Goal: Transaction & Acquisition: Purchase product/service

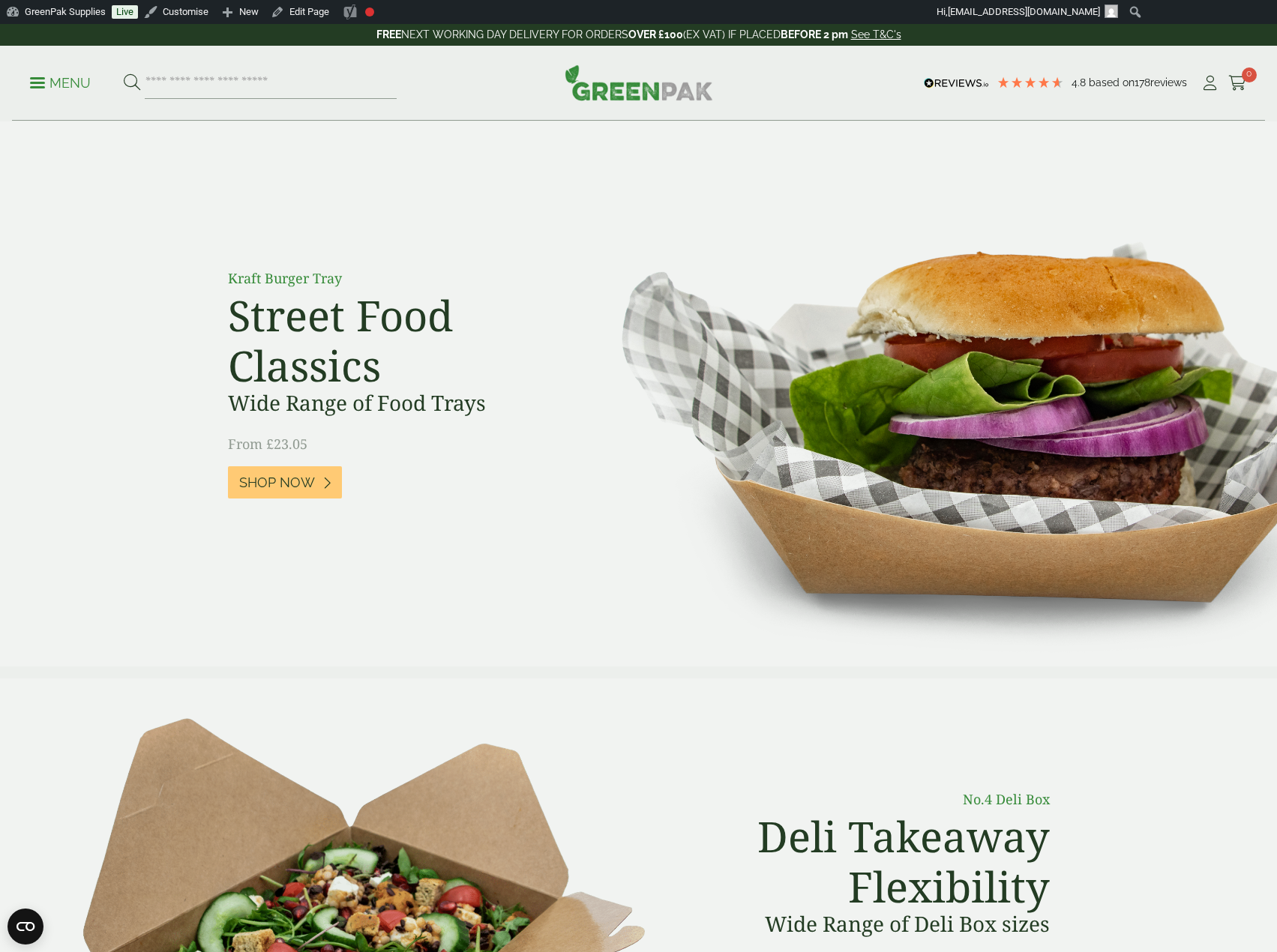
click at [74, 83] on p "Menu" at bounding box center [60, 83] width 61 height 18
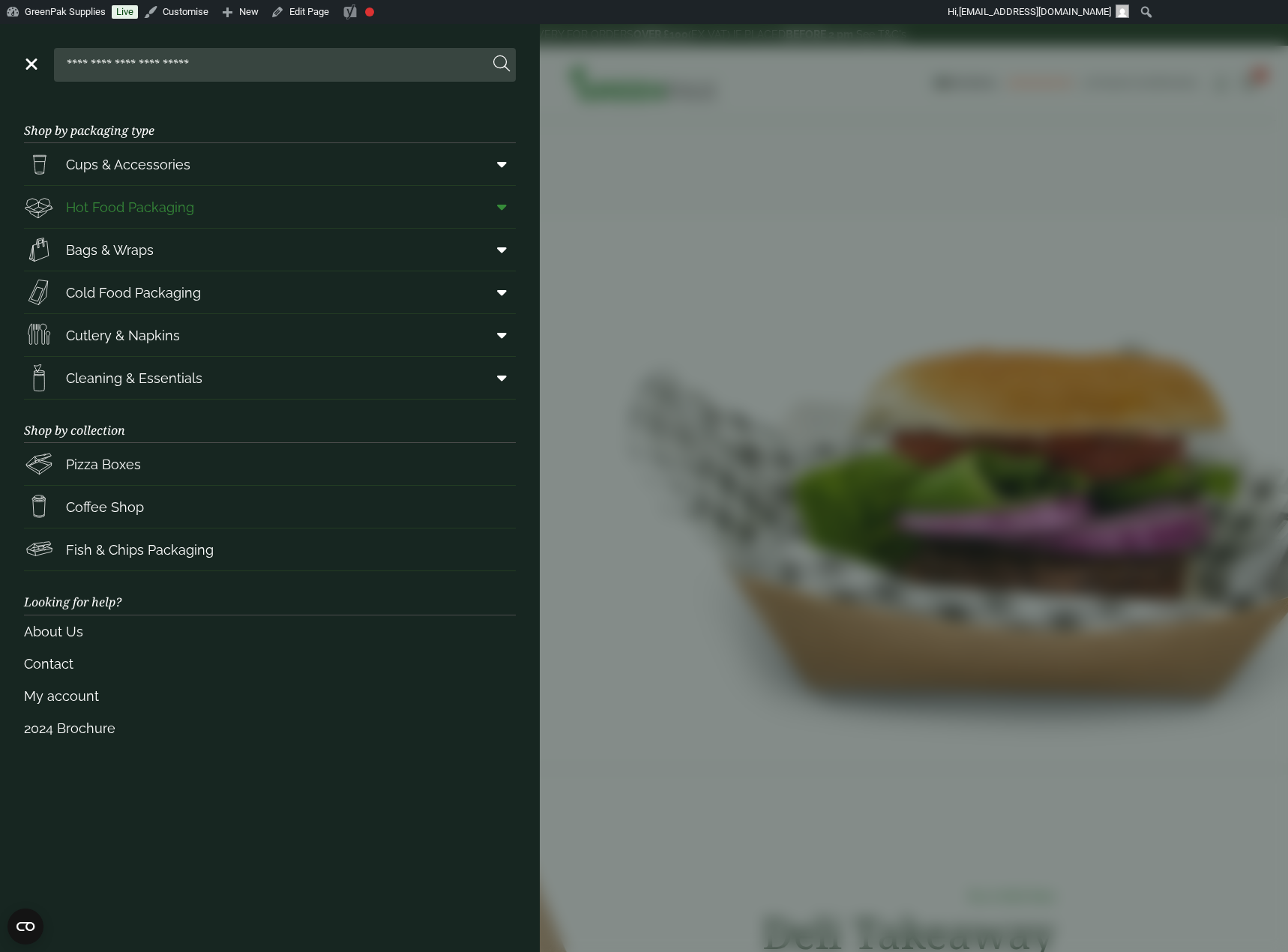
click at [128, 201] on span "Hot Food Packaging" at bounding box center [130, 207] width 128 height 21
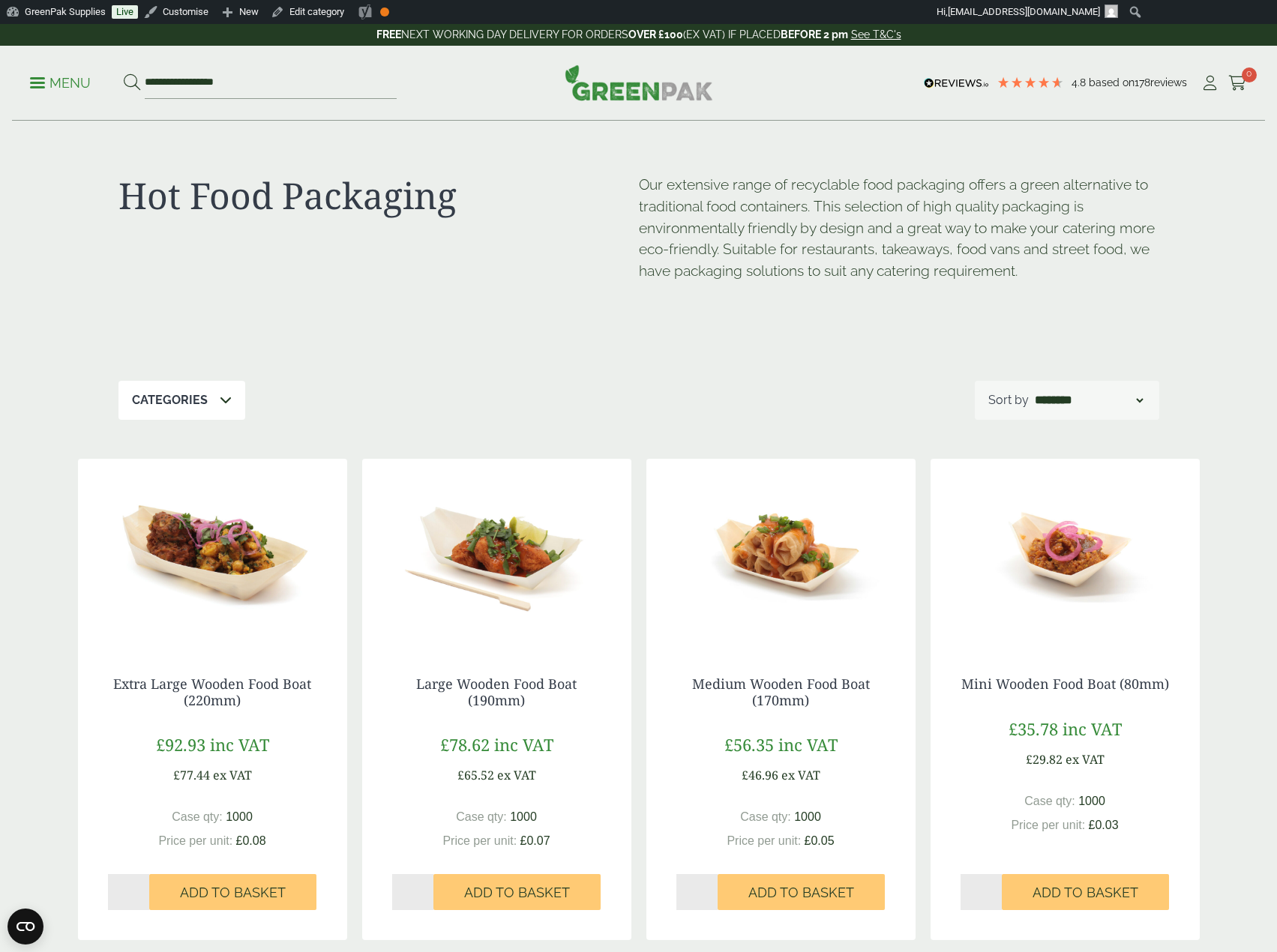
click at [539, 555] on img at bounding box center [497, 552] width 269 height 187
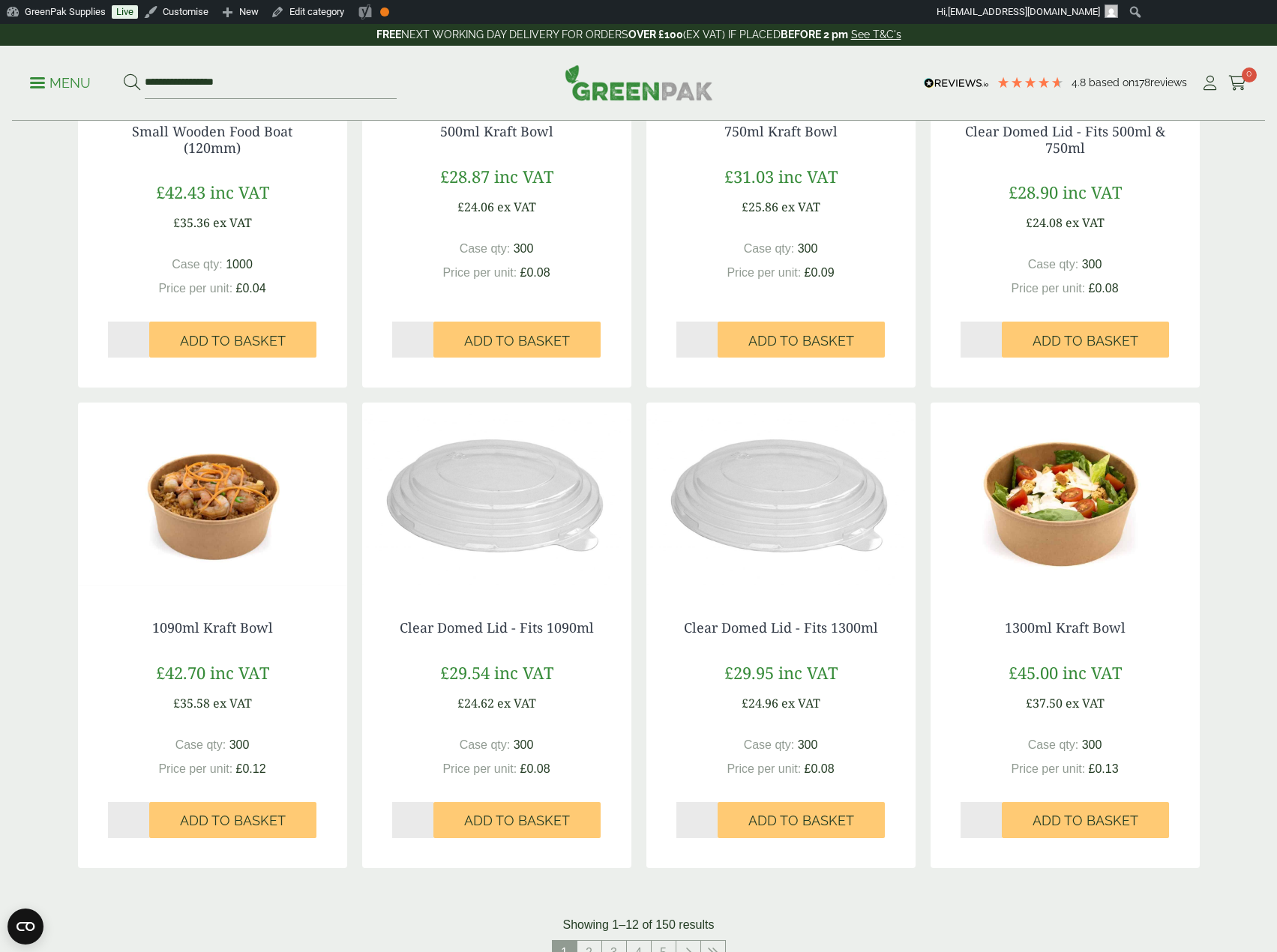
scroll to position [1050, 0]
click at [1023, 528] on img at bounding box center [1065, 496] width 269 height 187
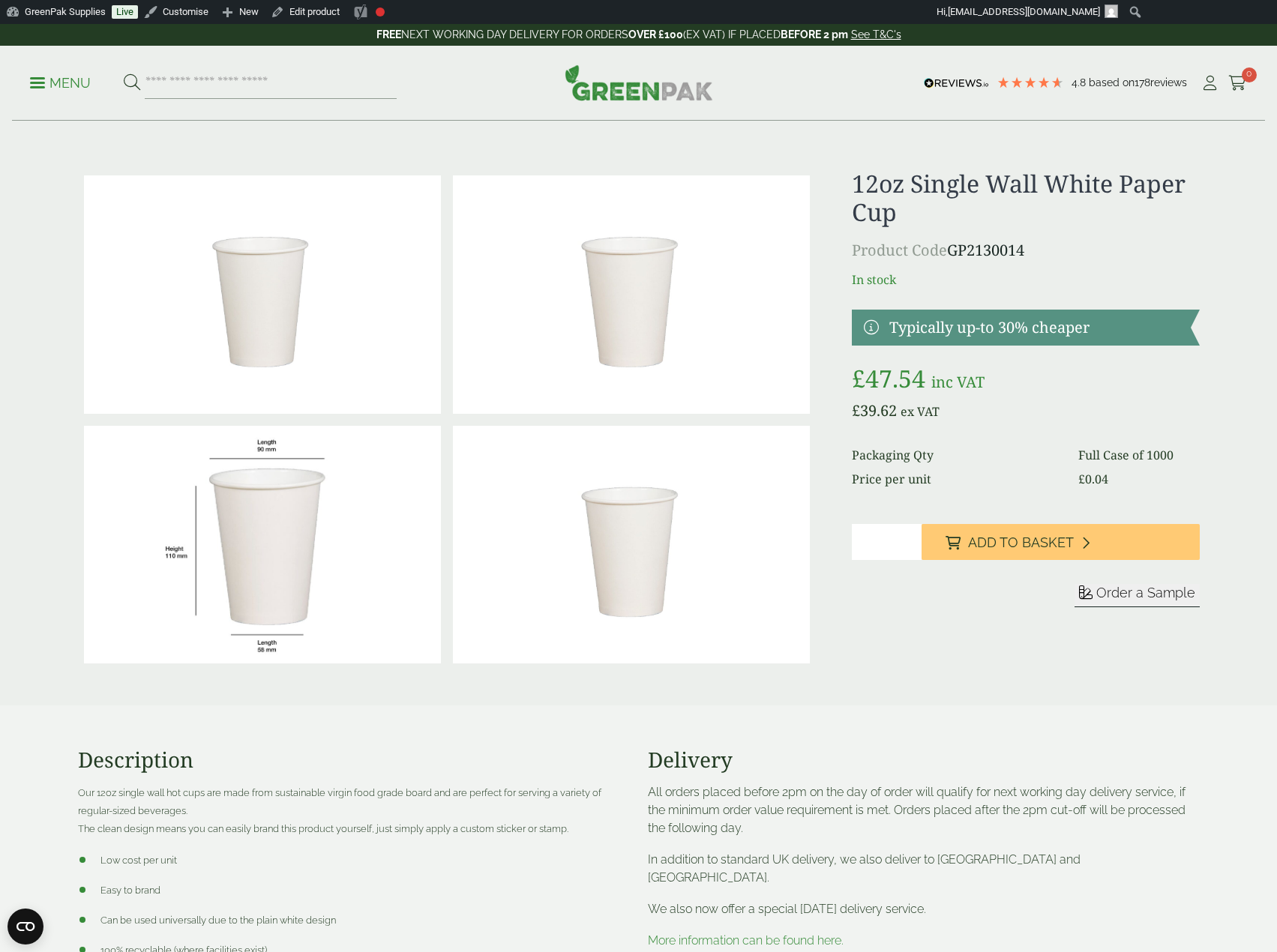
click at [83, 84] on p "Menu" at bounding box center [60, 83] width 61 height 18
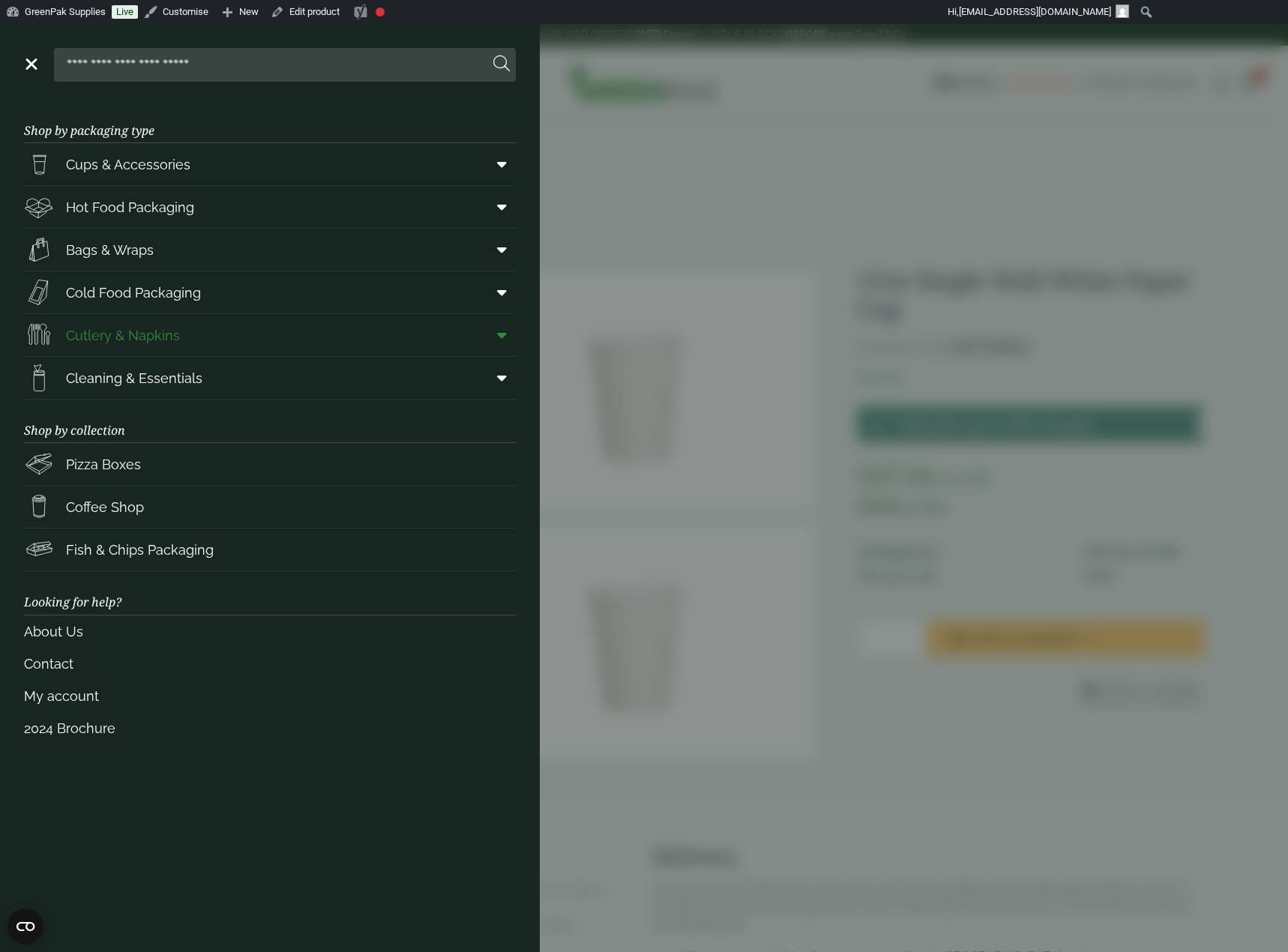
click at [182, 343] on link "Cutlery & Napkins" at bounding box center [270, 335] width 492 height 42
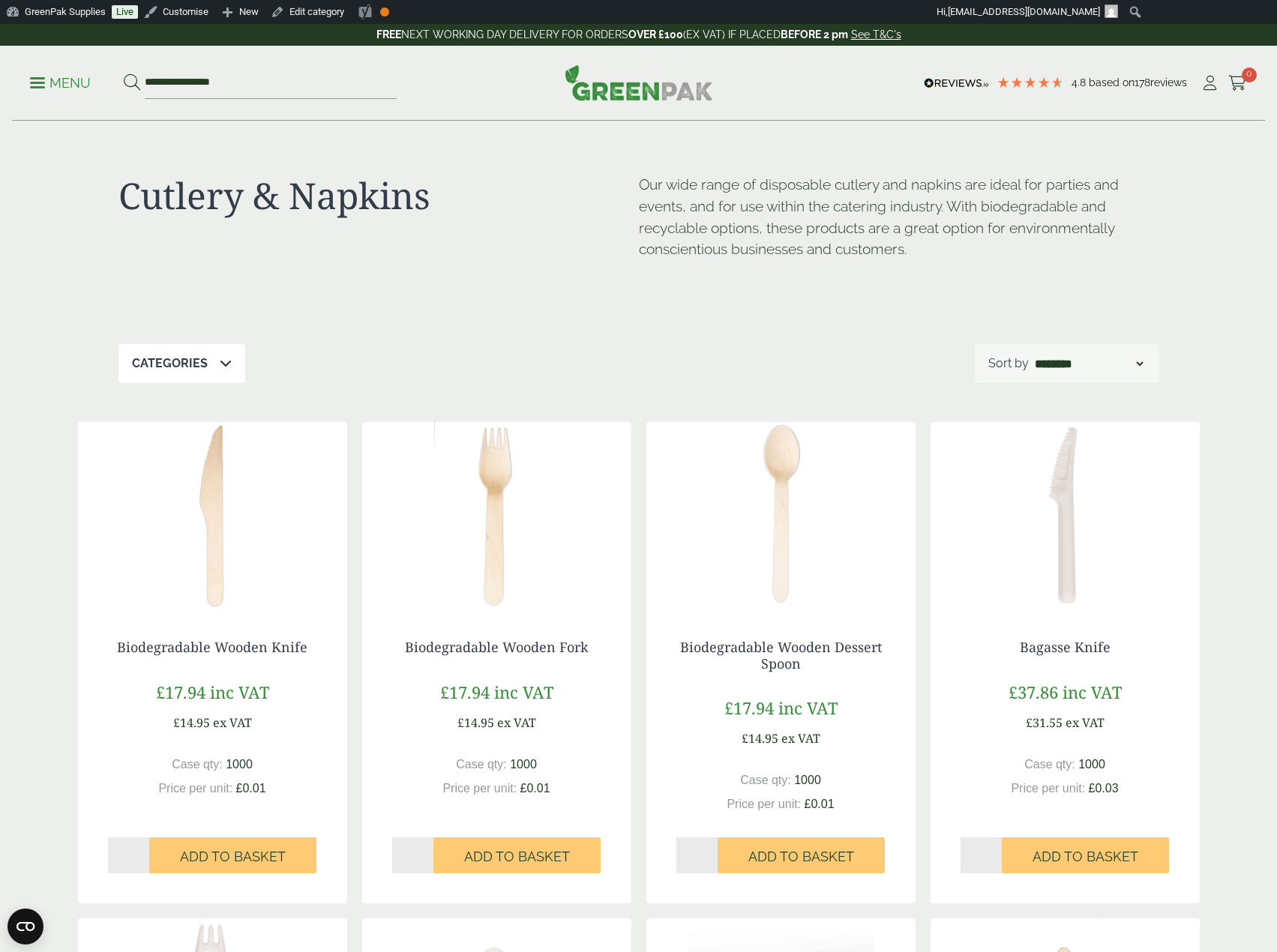
click at [746, 474] on img at bounding box center [780, 516] width 269 height 187
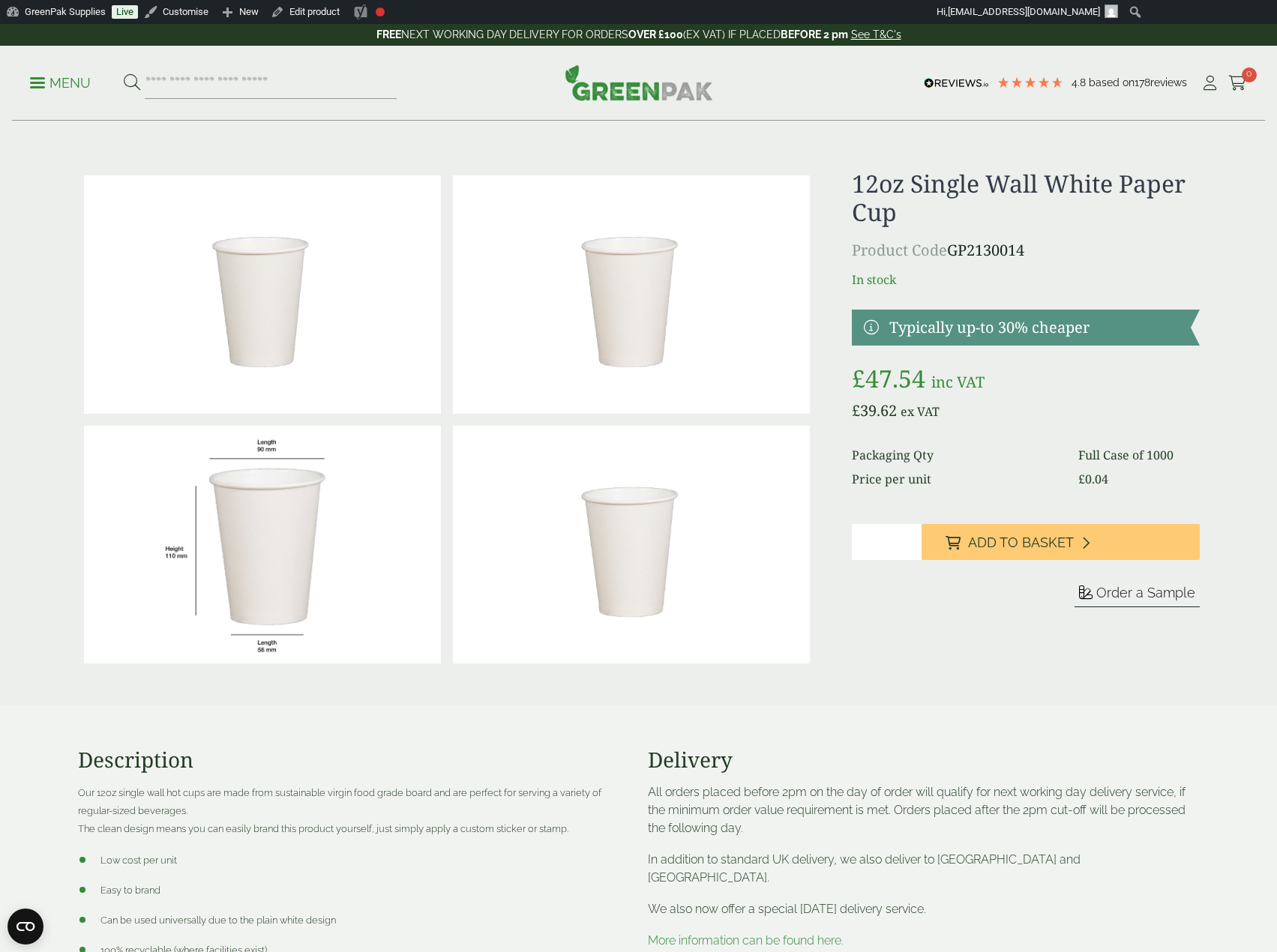
click at [41, 90] on p "Menu" at bounding box center [60, 83] width 61 height 18
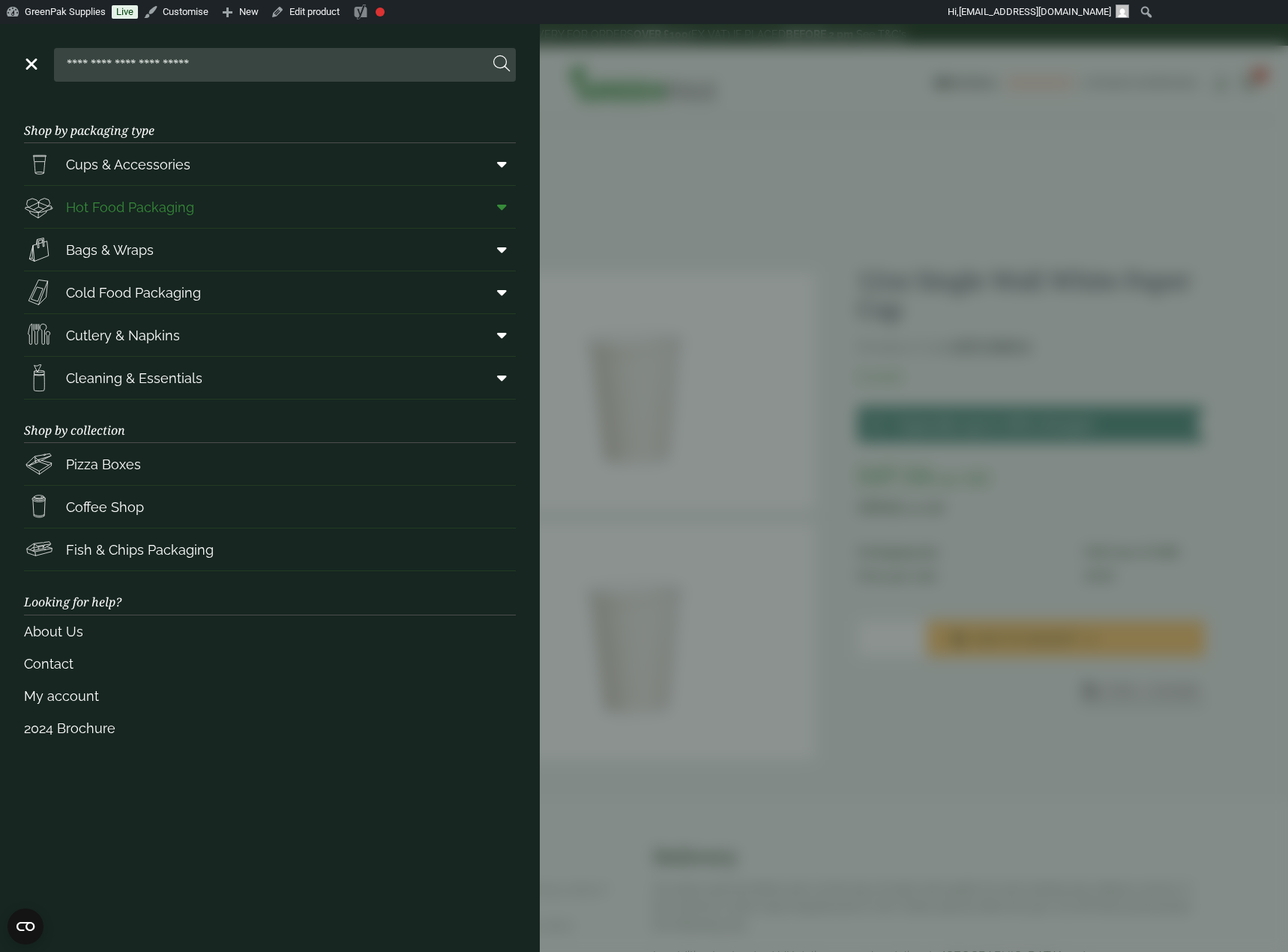
click at [173, 195] on span "Hot Food Packaging" at bounding box center [108, 206] width 170 height 30
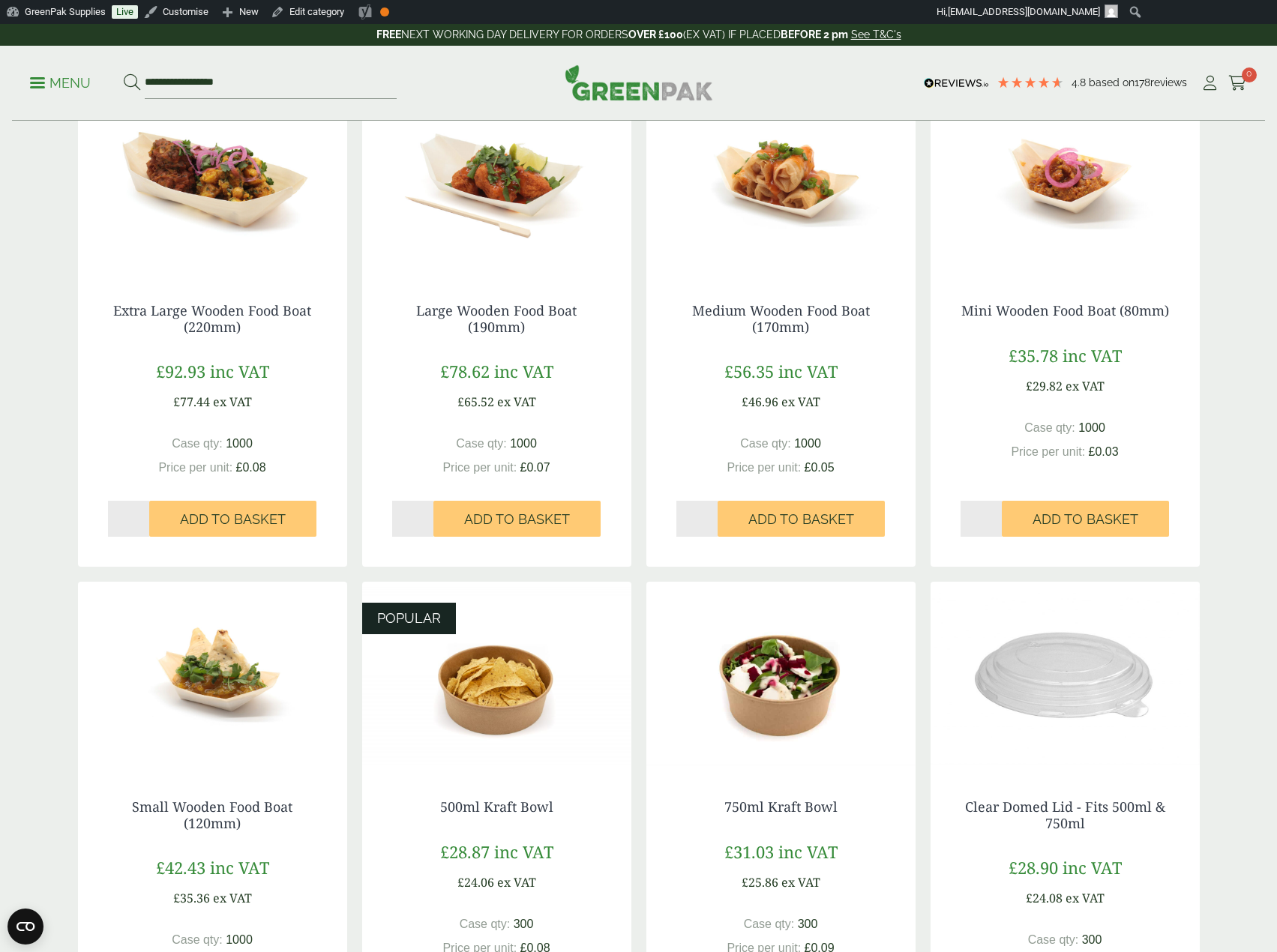
scroll to position [375, 0]
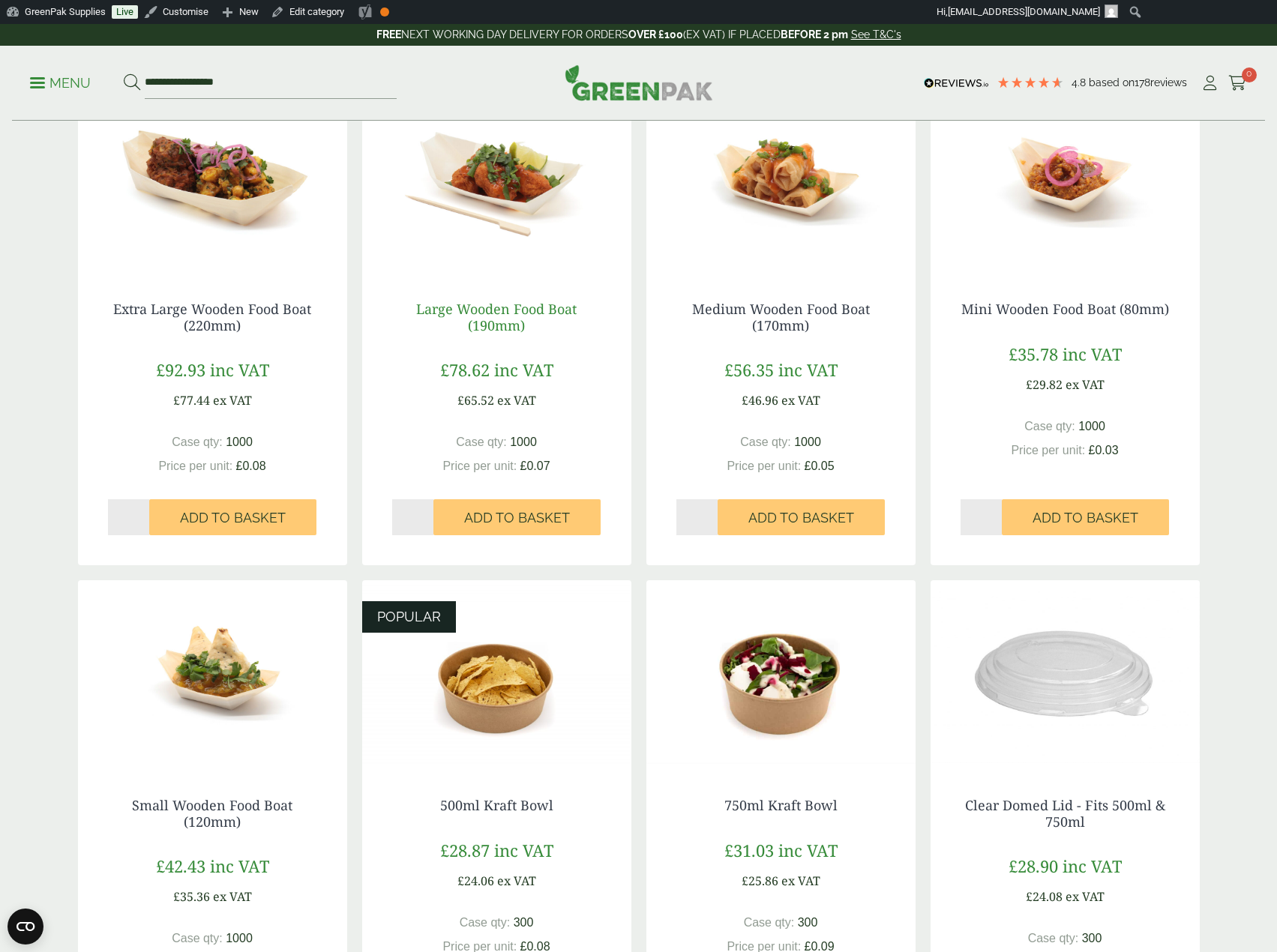
click at [521, 324] on link "Large Wooden Food Boat (190mm)" at bounding box center [496, 317] width 160 height 35
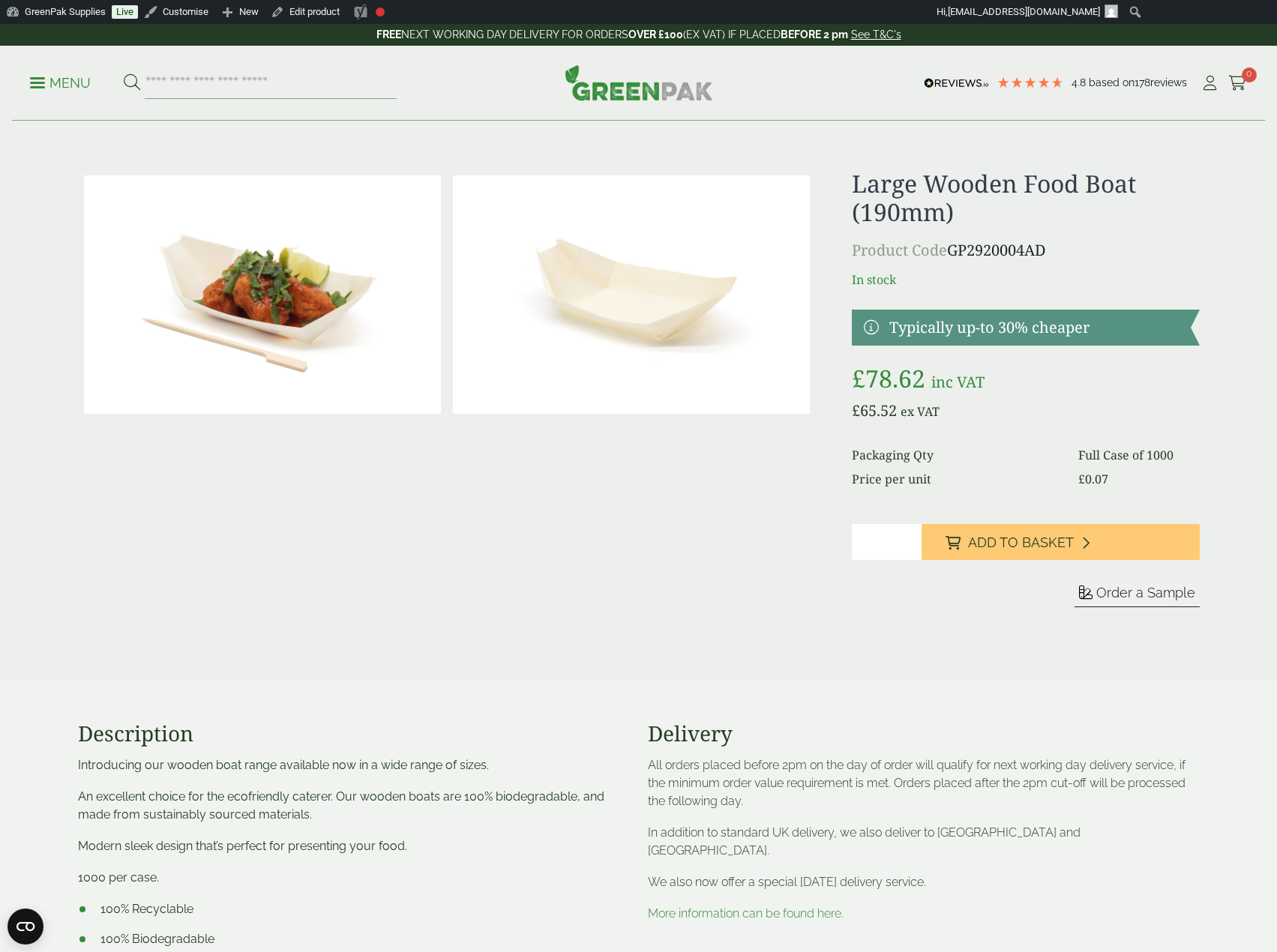
click at [50, 67] on ul "Menu" at bounding box center [213, 83] width 367 height 31
click at [44, 78] on link "Menu" at bounding box center [60, 81] width 61 height 15
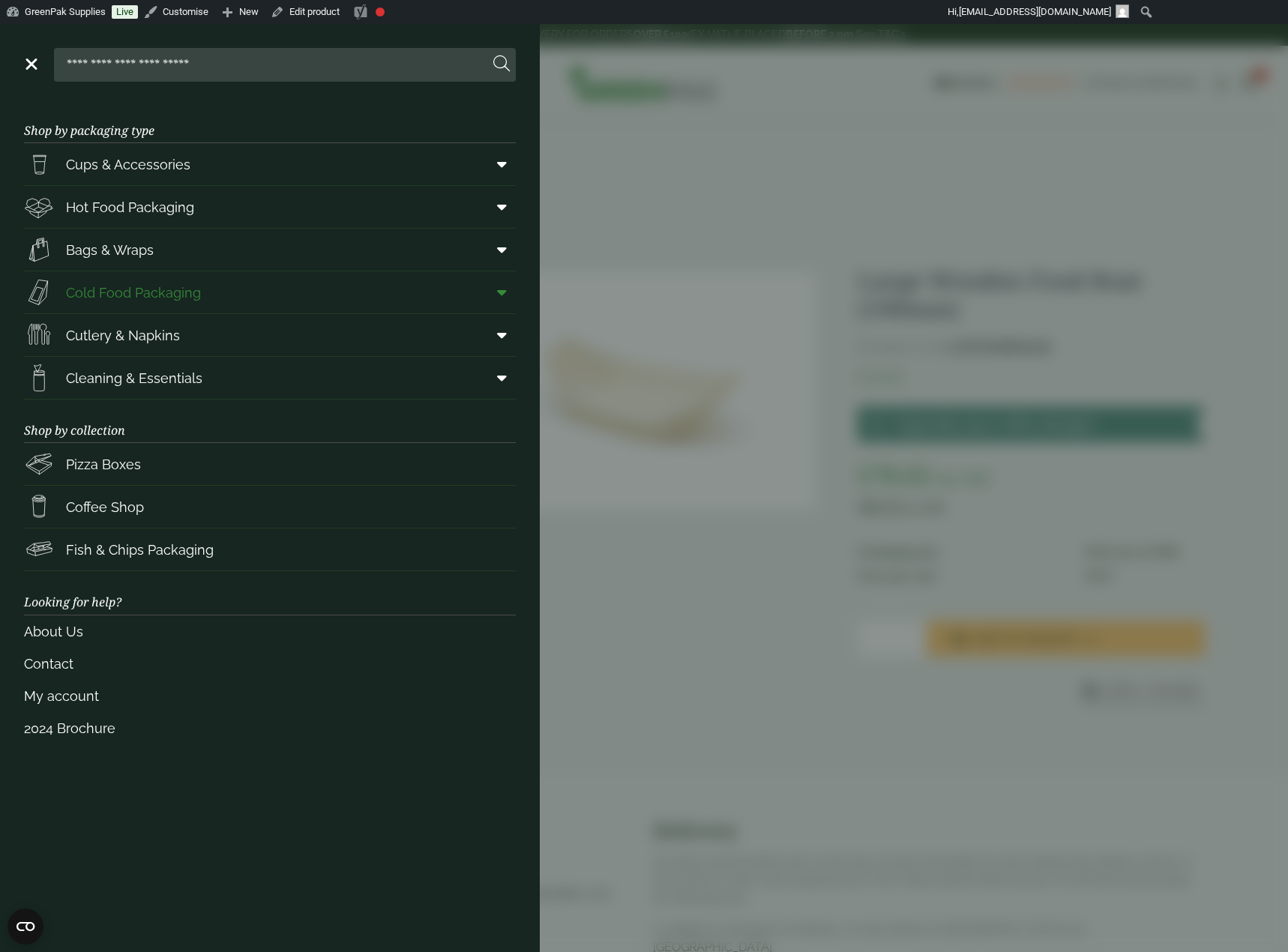
drag, startPoint x: 490, startPoint y: 292, endPoint x: 482, endPoint y: 289, distance: 8.5
click at [490, 291] on span at bounding box center [498, 292] width 34 height 29
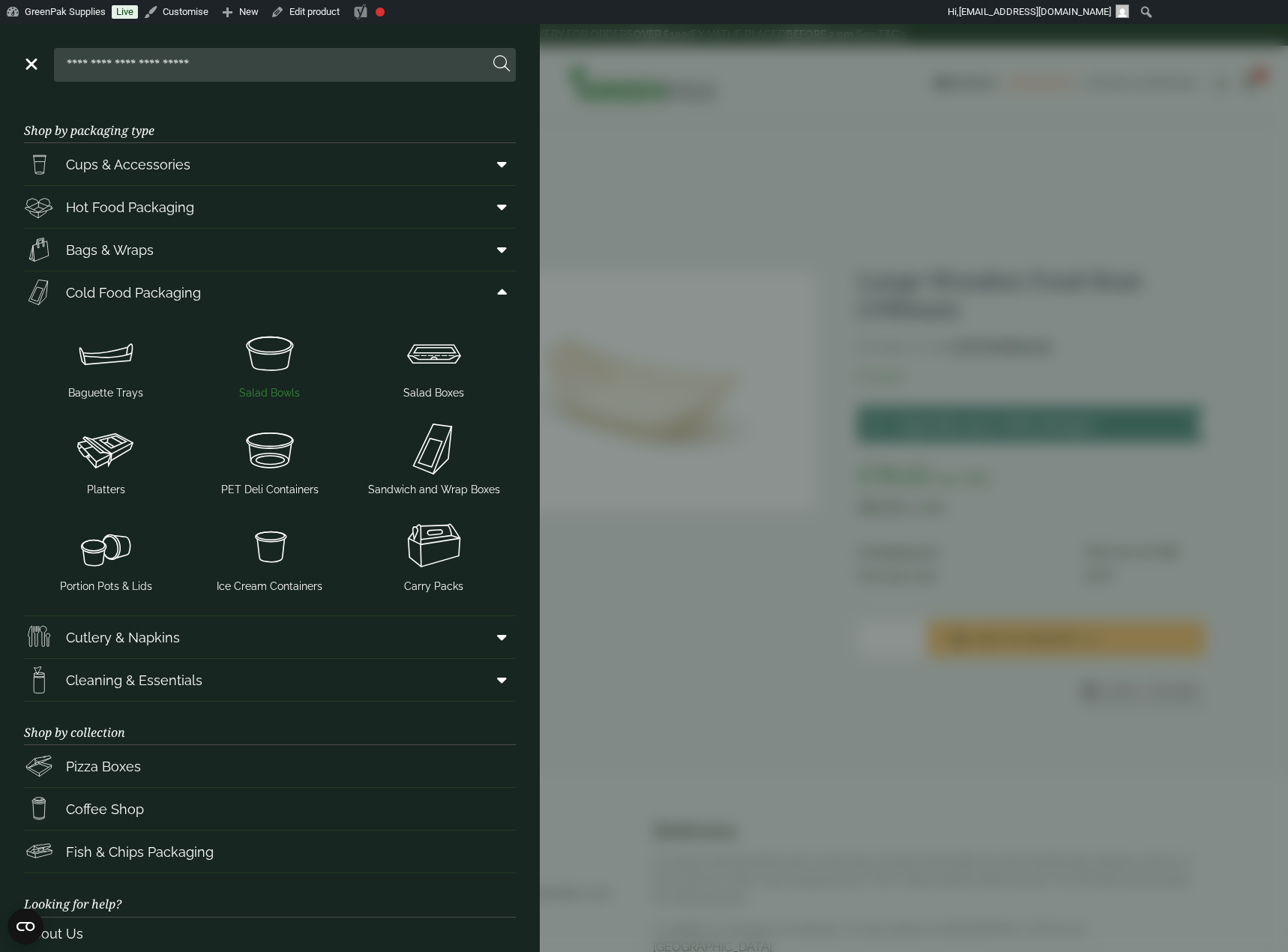
click at [242, 377] on img at bounding box center [270, 352] width 152 height 60
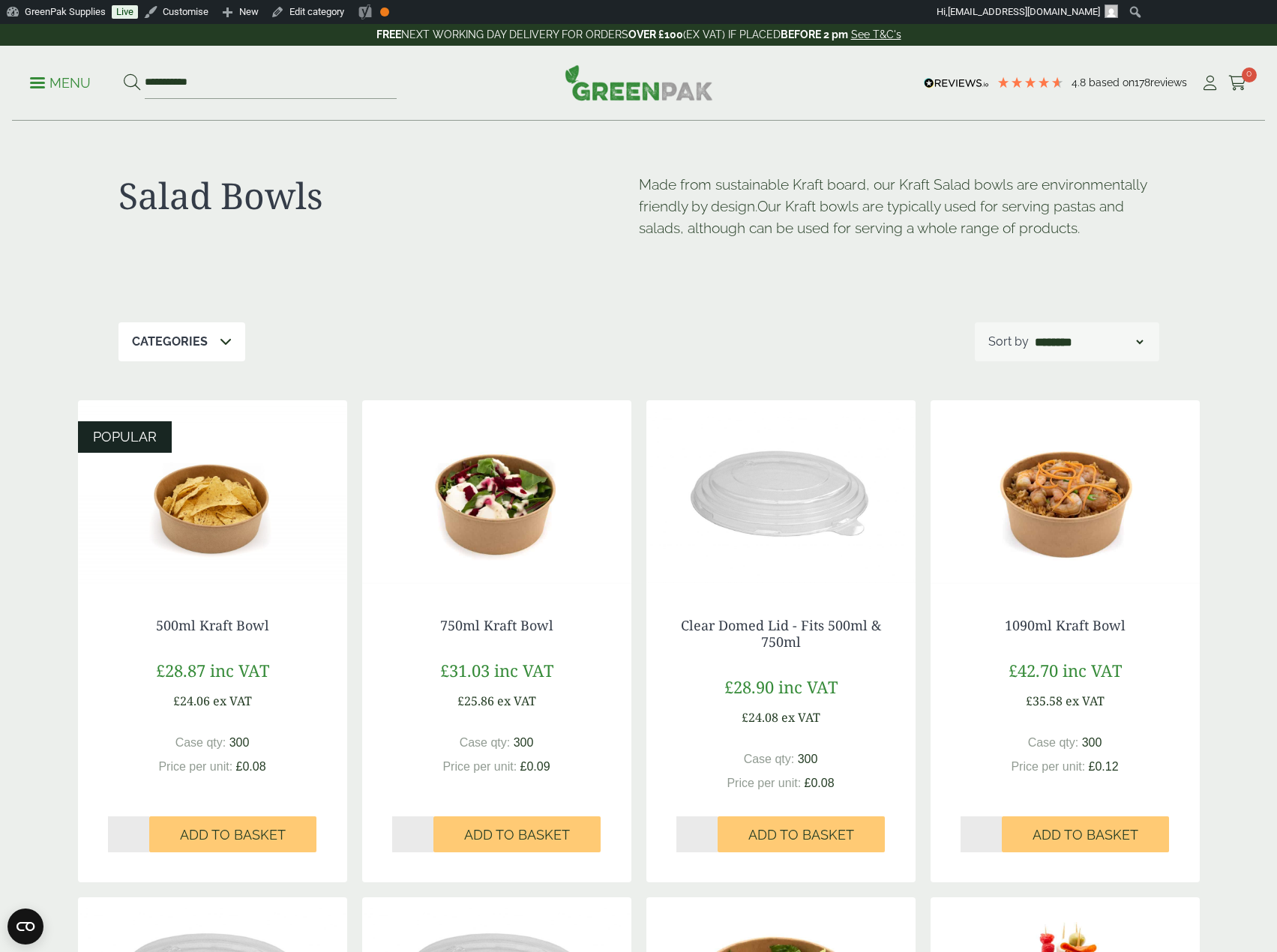
click at [509, 464] on img at bounding box center [497, 494] width 269 height 187
